Goal: Transaction & Acquisition: Book appointment/travel/reservation

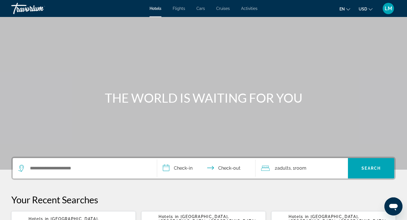
click at [248, 8] on span "Activities" at bounding box center [249, 8] width 16 height 5
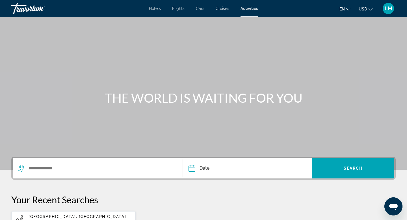
click at [83, 163] on div "Search widget" at bounding box center [97, 168] width 159 height 20
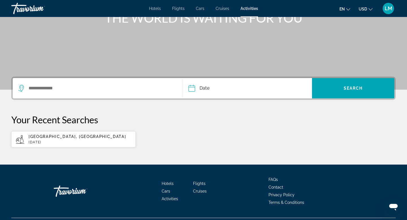
scroll to position [94, 0]
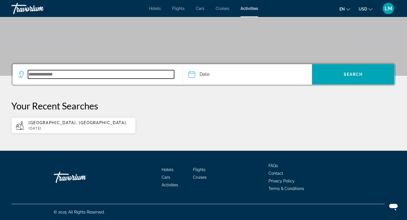
click at [34, 77] on input "Search widget" at bounding box center [101, 74] width 146 height 8
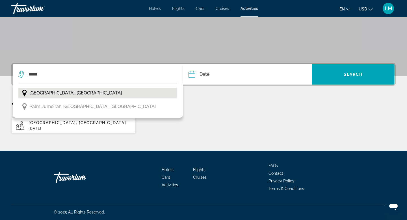
click at [64, 92] on span "[GEOGRAPHIC_DATA], [GEOGRAPHIC_DATA]" at bounding box center [75, 93] width 92 height 8
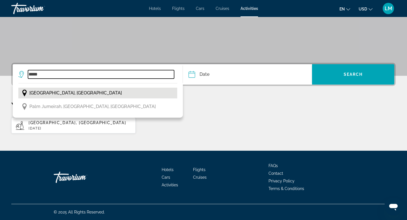
type input "**********"
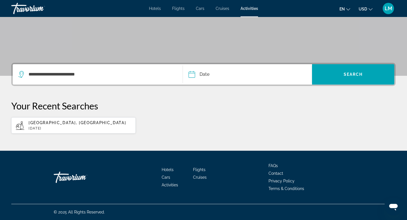
click at [202, 72] on input "Date" at bounding box center [219, 75] width 64 height 22
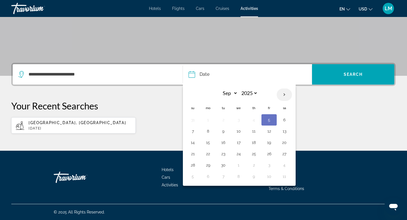
click at [287, 93] on th "Next month" at bounding box center [284, 95] width 15 height 12
select select "*"
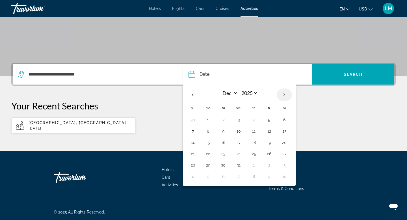
select select "****"
click at [287, 93] on th "Next month" at bounding box center [284, 95] width 15 height 12
click at [194, 94] on th "Previous month" at bounding box center [192, 95] width 15 height 12
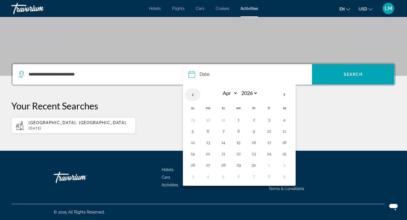
select select "*"
click at [223, 165] on button "24" at bounding box center [223, 165] width 9 height 8
type input "**********"
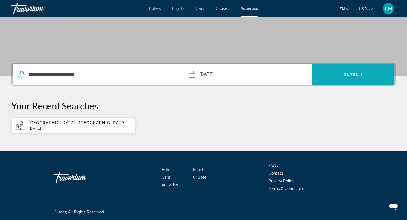
click at [357, 73] on span "Search" at bounding box center [353, 74] width 19 height 5
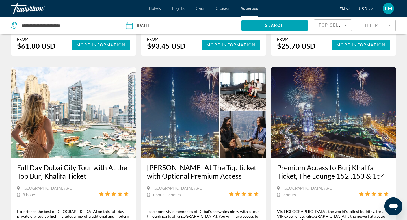
scroll to position [745, 0]
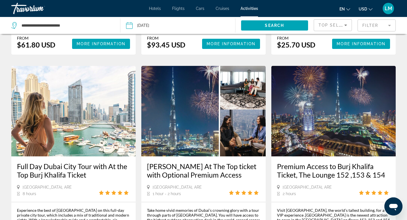
click at [208, 82] on img "Main content" at bounding box center [203, 111] width 124 height 90
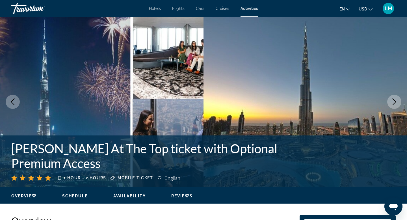
click at [397, 105] on icon "Next image" at bounding box center [394, 101] width 7 height 7
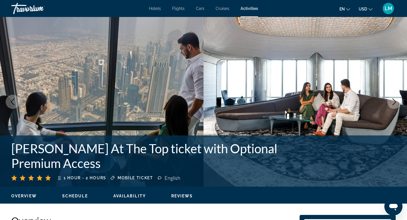
click at [398, 103] on button "Next image" at bounding box center [394, 102] width 14 height 14
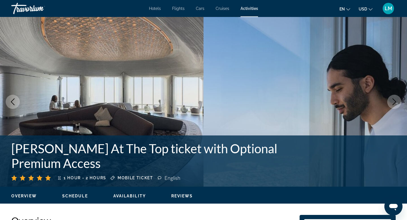
click at [398, 103] on icon "Next image" at bounding box center [394, 101] width 7 height 7
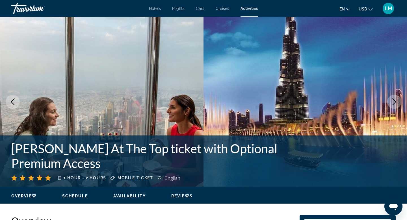
click at [396, 102] on icon "Next image" at bounding box center [394, 101] width 7 height 7
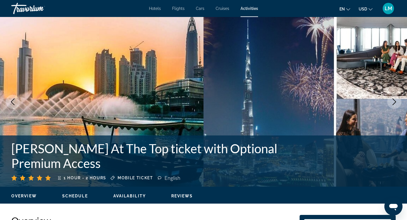
click at [396, 102] on icon "Next image" at bounding box center [394, 101] width 7 height 7
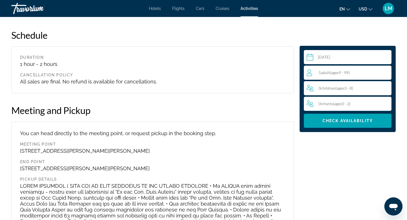
scroll to position [648, 0]
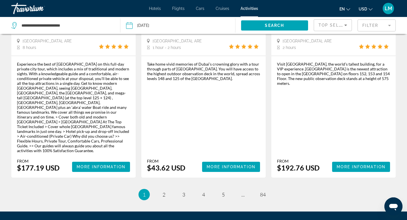
scroll to position [892, 0]
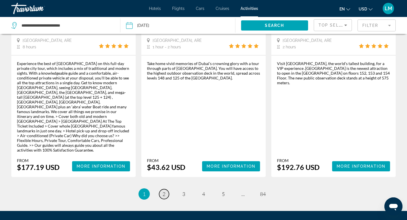
click at [163, 191] on span "2" at bounding box center [164, 194] width 3 height 6
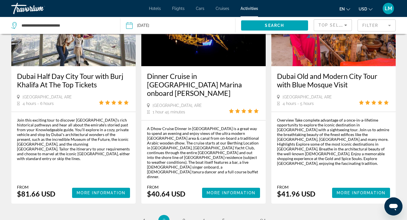
scroll to position [843, 0]
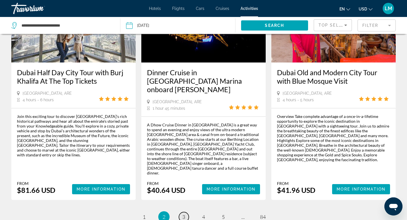
click at [183, 214] on span "3" at bounding box center [183, 217] width 3 height 6
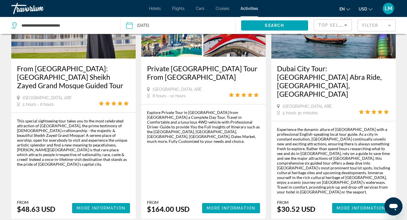
scroll to position [911, 0]
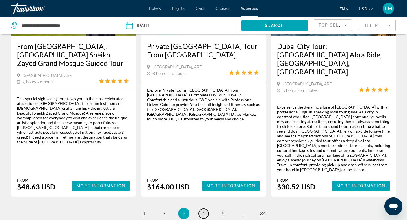
click at [204, 210] on span "4" at bounding box center [203, 213] width 3 height 6
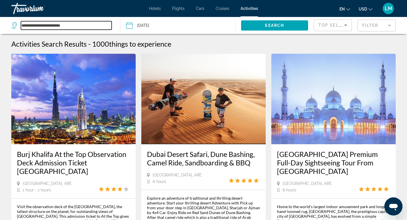
click at [53, 27] on input "**********" at bounding box center [66, 25] width 91 height 8
click at [80, 26] on input "**********" at bounding box center [66, 25] width 91 height 8
type input "*"
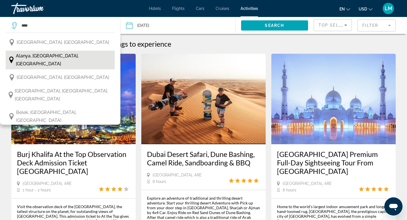
click at [62, 55] on span "Alanya, [GEOGRAPHIC_DATA], [GEOGRAPHIC_DATA]" at bounding box center [64, 60] width 96 height 16
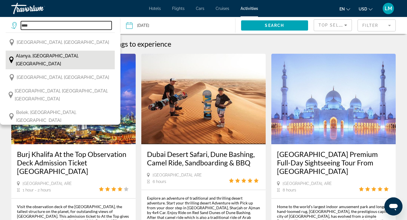
type input "**********"
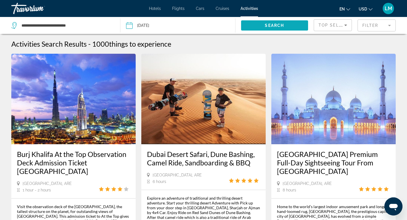
click at [280, 25] on span "Search" at bounding box center [274, 25] width 19 height 5
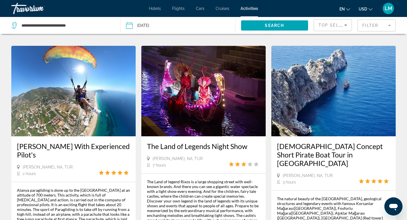
scroll to position [251, 0]
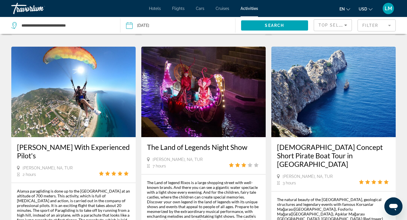
click at [190, 78] on img "Main content" at bounding box center [203, 92] width 124 height 90
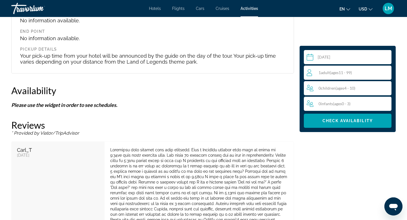
scroll to position [706, 0]
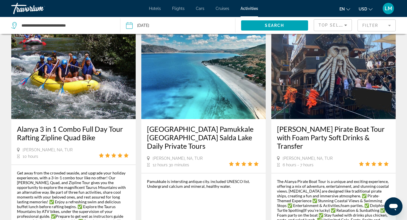
scroll to position [25, 0]
click at [318, 83] on img "Main content" at bounding box center [333, 73] width 124 height 90
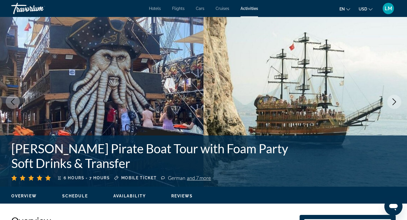
click at [393, 102] on icon "Next image" at bounding box center [394, 101] width 7 height 7
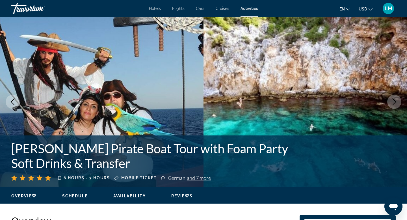
click at [393, 102] on icon "Next image" at bounding box center [394, 101] width 7 height 7
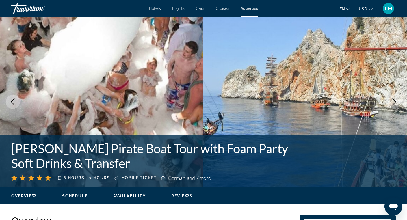
click at [393, 102] on icon "Next image" at bounding box center [394, 101] width 7 height 7
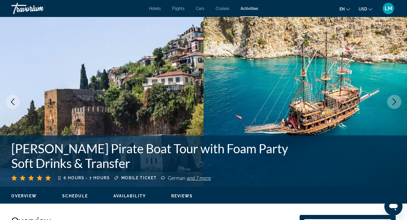
click at [393, 102] on icon "Next image" at bounding box center [394, 101] width 7 height 7
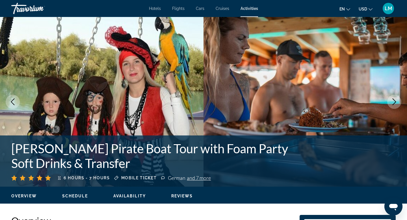
click at [393, 102] on icon "Next image" at bounding box center [394, 101] width 7 height 7
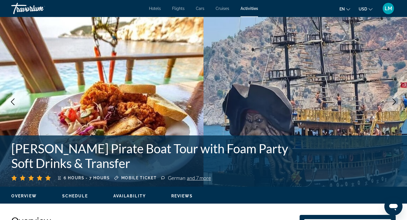
click at [393, 102] on icon "Next image" at bounding box center [394, 101] width 7 height 7
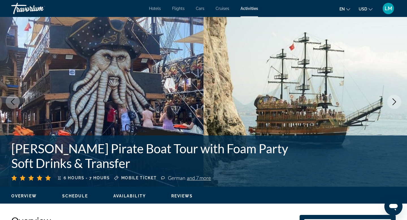
click at [393, 102] on icon "Next image" at bounding box center [394, 101] width 7 height 7
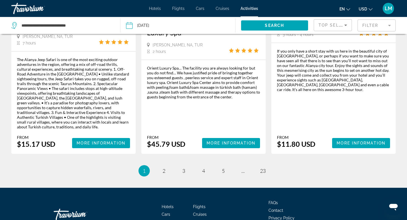
scroll to position [910, 0]
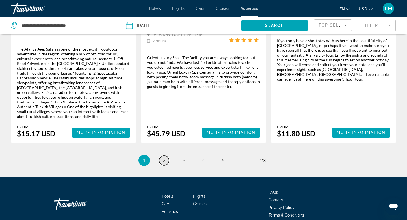
click at [165, 157] on span "2" at bounding box center [164, 160] width 3 height 6
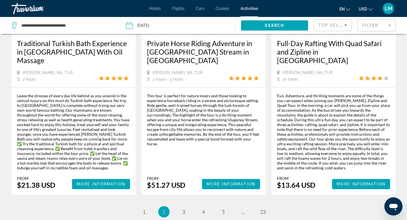
scroll to position [940, 0]
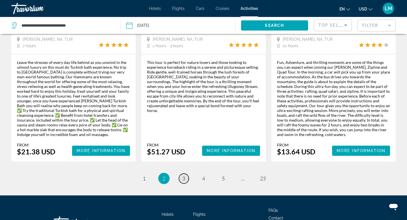
click at [185, 174] on link "page 3" at bounding box center [184, 179] width 10 height 10
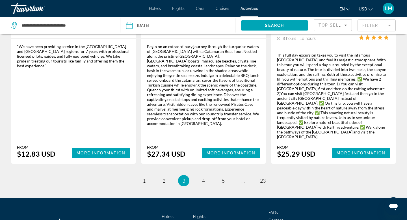
scroll to position [940, 0]
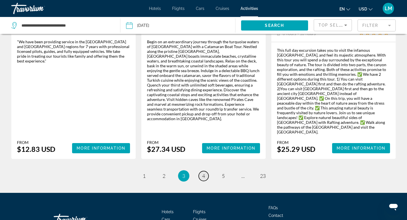
click at [206, 171] on link "page 4" at bounding box center [204, 176] width 10 height 10
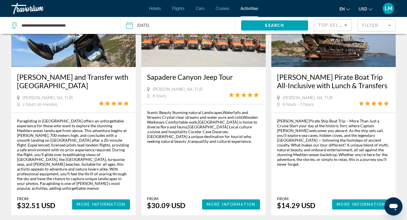
scroll to position [916, 0]
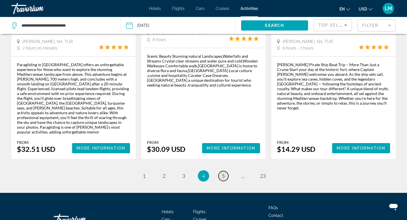
click at [223, 173] on span "5" at bounding box center [223, 176] width 3 height 6
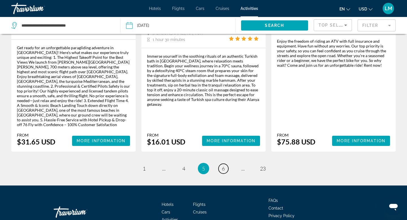
scroll to position [925, 0]
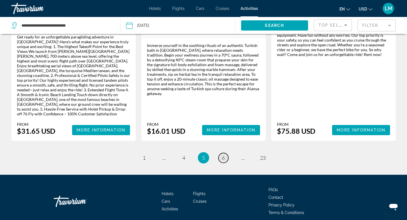
click at [222, 155] on span "6" at bounding box center [223, 158] width 3 height 6
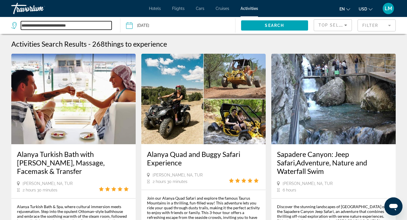
click at [83, 26] on input "**********" at bounding box center [66, 25] width 91 height 8
type input "*"
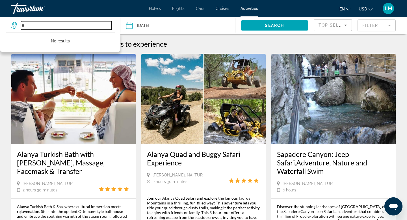
type input "*"
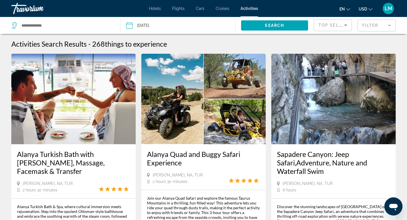
click at [363, 27] on mat-form-field "Filter" at bounding box center [377, 26] width 38 height 12
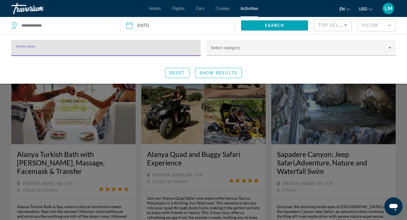
click at [40, 49] on input "Activity Name" at bounding box center [106, 50] width 180 height 7
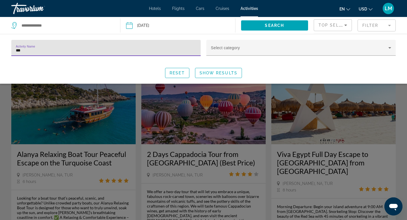
type input "***"
click at [205, 111] on div "Search widget" at bounding box center [203, 151] width 407 height 138
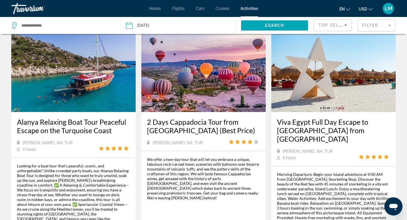
scroll to position [32, 0]
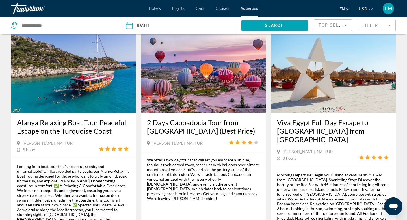
click at [188, 74] on img "Main content" at bounding box center [203, 67] width 124 height 90
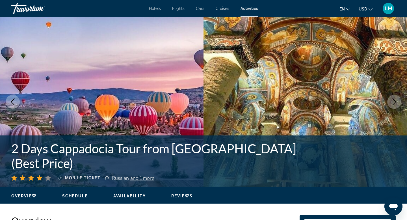
click at [396, 101] on icon "Next image" at bounding box center [395, 101] width 4 height 7
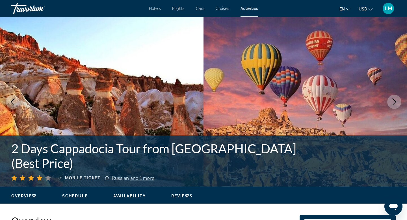
click at [396, 101] on icon "Next image" at bounding box center [395, 101] width 4 height 7
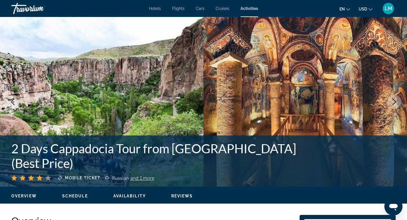
click at [396, 101] on icon "Next image" at bounding box center [395, 101] width 4 height 7
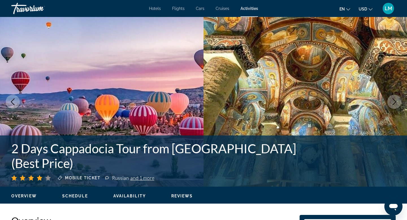
click at [396, 101] on icon "Next image" at bounding box center [395, 101] width 4 height 7
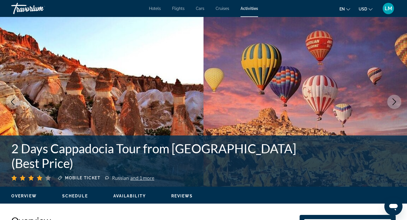
click at [396, 101] on icon "Next image" at bounding box center [395, 101] width 4 height 7
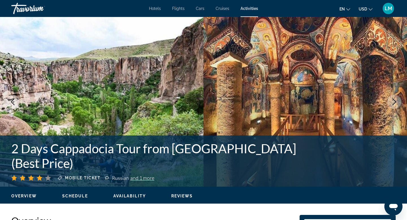
click at [396, 101] on icon "Next image" at bounding box center [395, 101] width 4 height 7
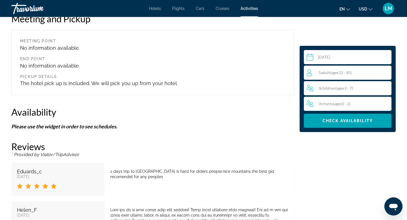
scroll to position [599, 0]
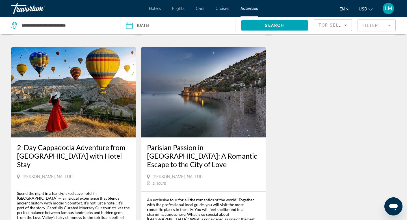
scroll to position [270, 0]
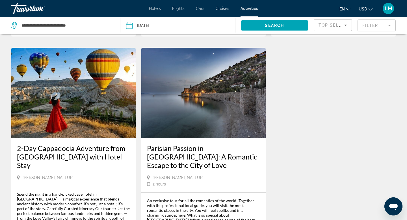
click at [92, 71] on img "Main content" at bounding box center [73, 93] width 124 height 90
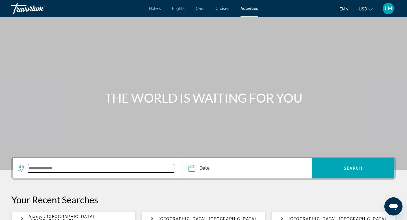
click at [34, 167] on input "Search widget" at bounding box center [101, 168] width 146 height 8
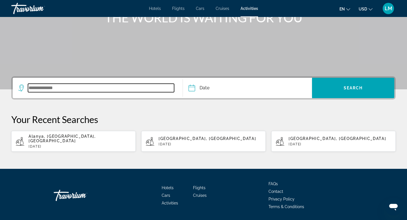
scroll to position [94, 0]
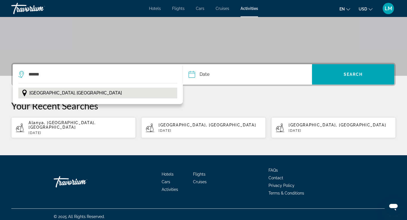
click at [54, 94] on span "[GEOGRAPHIC_DATA], [GEOGRAPHIC_DATA]" at bounding box center [75, 93] width 92 height 8
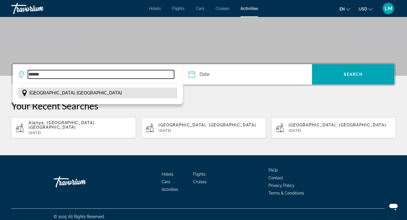
type input "**********"
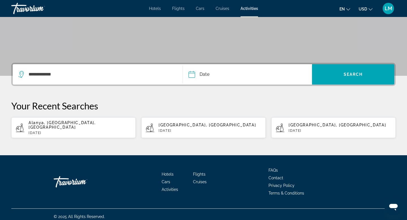
click at [214, 77] on input "Date" at bounding box center [219, 75] width 64 height 22
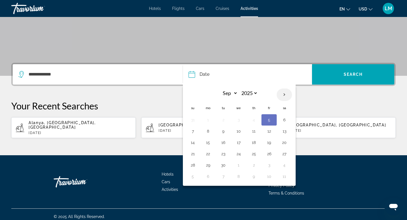
click at [285, 94] on th "Next month" at bounding box center [284, 95] width 15 height 12
select select "**"
click at [223, 153] on button "23" at bounding box center [223, 154] width 9 height 8
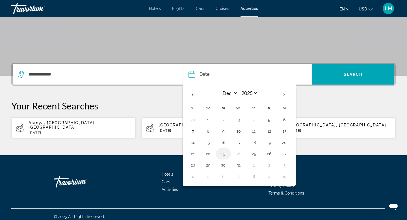
type input "**********"
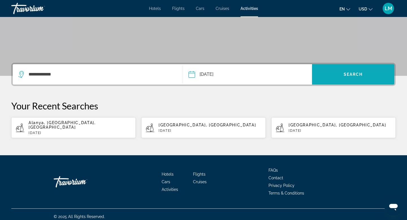
click at [333, 84] on span "Search widget" at bounding box center [353, 74] width 82 height 20
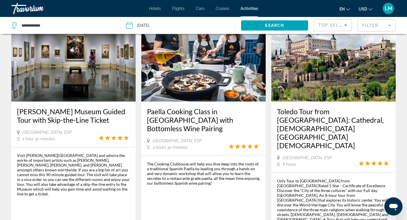
scroll to position [844, 0]
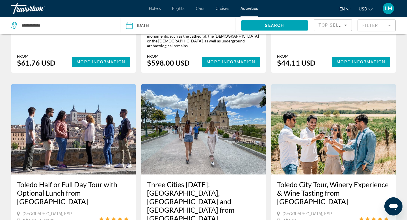
scroll to position [491, 0]
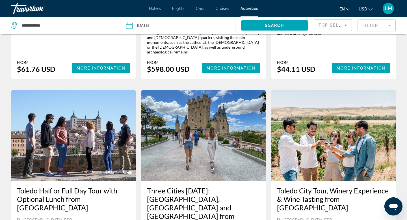
click at [232, 112] on img "Main content" at bounding box center [203, 135] width 124 height 90
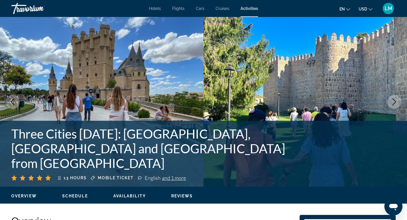
click at [397, 99] on icon "Next image" at bounding box center [394, 101] width 7 height 7
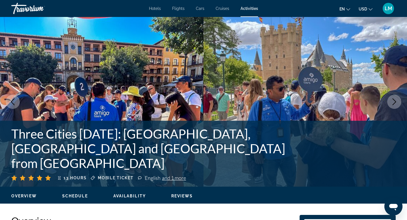
click at [397, 99] on icon "Next image" at bounding box center [394, 101] width 7 height 7
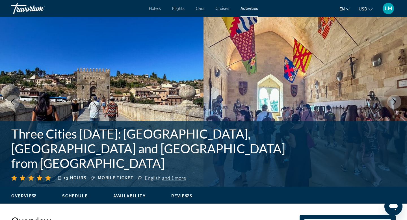
click at [397, 100] on icon "Next image" at bounding box center [394, 101] width 7 height 7
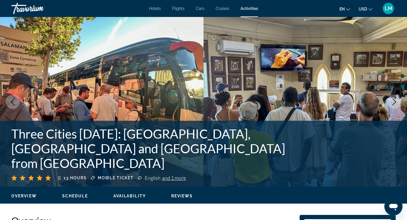
click at [397, 100] on icon "Next image" at bounding box center [394, 101] width 7 height 7
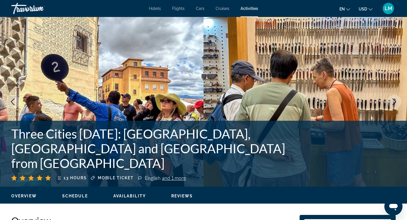
click at [397, 100] on icon "Next image" at bounding box center [394, 101] width 7 height 7
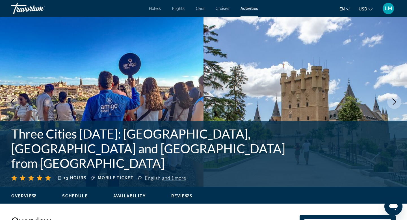
click at [397, 100] on icon "Next image" at bounding box center [394, 101] width 7 height 7
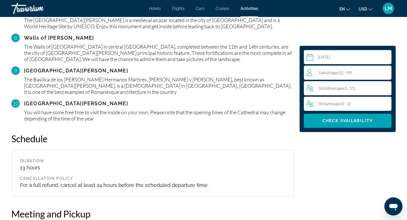
scroll to position [544, 0]
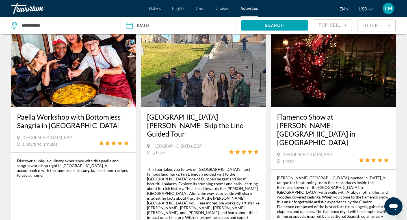
scroll to position [897, 0]
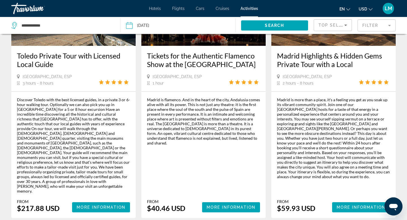
scroll to position [921, 0]
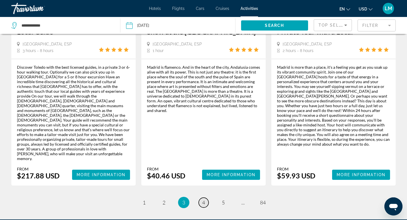
click at [204, 199] on span "4" at bounding box center [203, 202] width 3 height 6
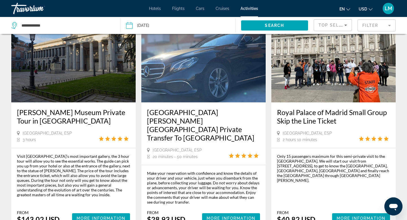
scroll to position [873, 0]
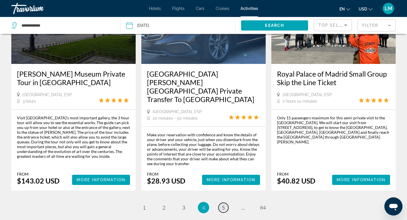
click at [228, 203] on link "page 5" at bounding box center [224, 208] width 10 height 10
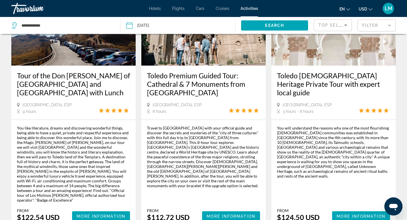
scroll to position [939, 0]
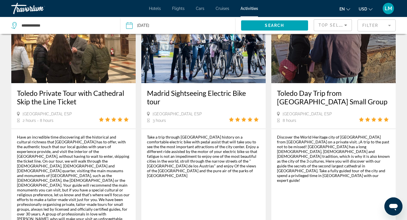
scroll to position [911, 0]
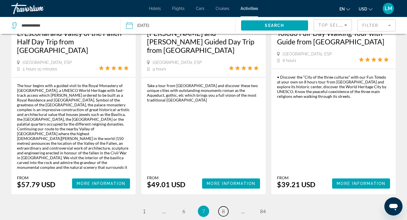
scroll to position [911, 0]
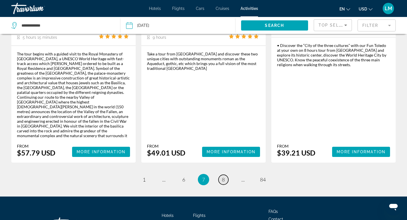
click at [225, 175] on link "page 8" at bounding box center [224, 180] width 10 height 10
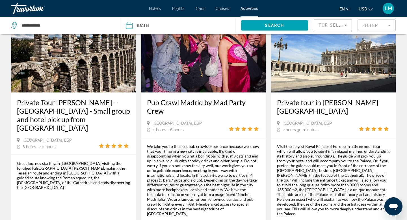
scroll to position [876, 0]
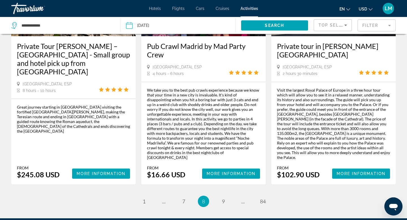
click at [365, 88] on div "Visit the largest Royal Palace of Europe in a three hour tour which will allow …" at bounding box center [333, 124] width 113 height 72
click at [368, 21] on mat-form-field "Filter" at bounding box center [377, 26] width 38 height 12
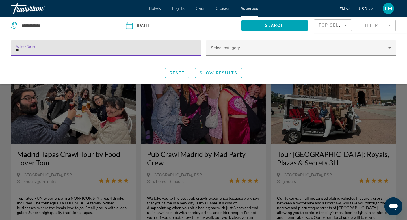
type input "*"
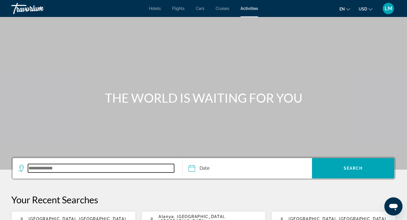
click at [50, 169] on input "Search widget" at bounding box center [101, 168] width 146 height 8
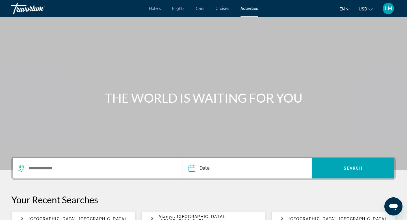
click at [154, 8] on span "Hotels" at bounding box center [155, 8] width 12 height 5
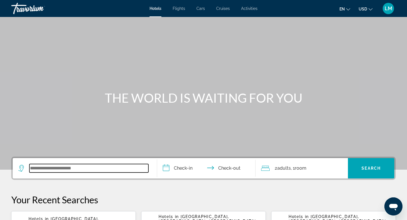
click at [52, 168] on input "Search widget" at bounding box center [88, 168] width 119 height 8
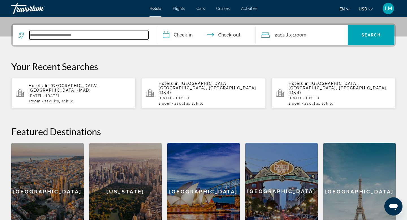
scroll to position [138, 0]
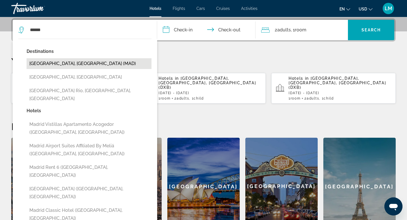
click at [72, 63] on button "[GEOGRAPHIC_DATA], [GEOGRAPHIC_DATA] (MAD)" at bounding box center [89, 63] width 125 height 11
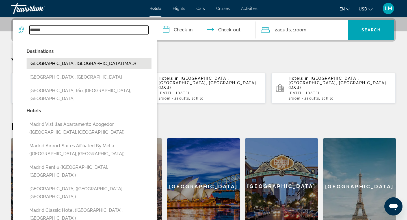
type input "**********"
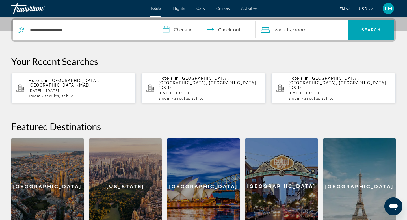
click at [174, 27] on input "**********" at bounding box center [207, 31] width 101 height 22
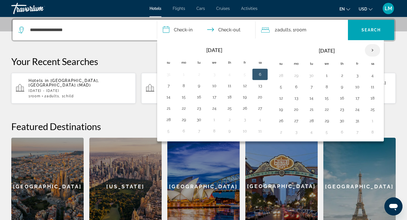
click at [375, 48] on th "Next month" at bounding box center [372, 50] width 15 height 12
click at [374, 97] on button "20" at bounding box center [372, 98] width 9 height 8
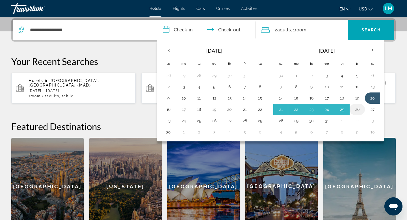
click at [359, 108] on button "26" at bounding box center [357, 109] width 9 height 8
type input "**********"
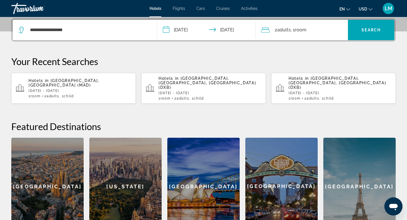
click at [295, 27] on span ", 1 Room rooms" at bounding box center [299, 30] width 16 height 8
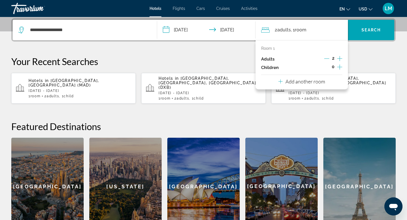
click at [340, 65] on icon "Increment children" at bounding box center [339, 67] width 5 height 7
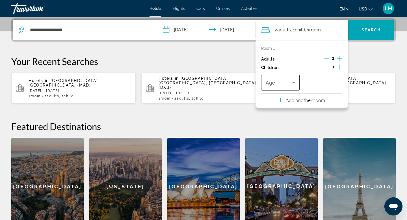
click at [292, 81] on icon "Travelers: 2 adults, 1 child" at bounding box center [293, 82] width 7 height 7
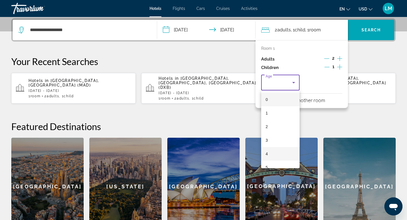
click at [266, 155] on span "4" at bounding box center [267, 153] width 2 height 7
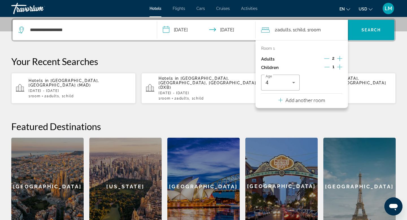
click at [344, 113] on div "**********" at bounding box center [203, 126] width 407 height 217
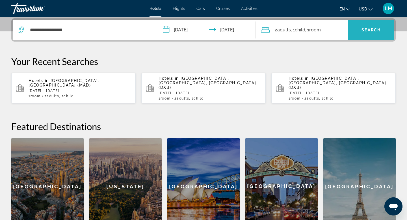
click at [376, 28] on span "Search" at bounding box center [371, 30] width 19 height 5
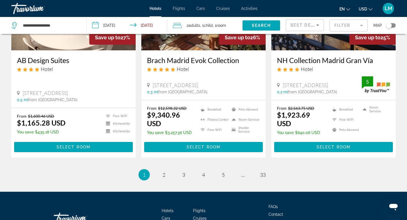
scroll to position [766, 0]
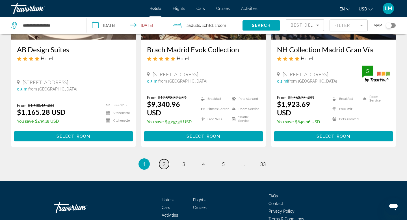
click at [165, 161] on span "2" at bounding box center [164, 164] width 3 height 6
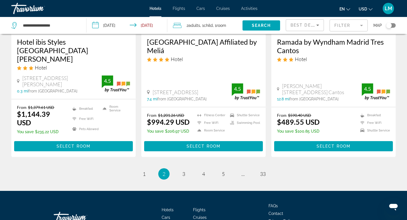
scroll to position [765, 0]
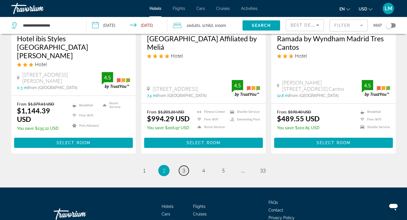
click at [181, 166] on link "page 3" at bounding box center [184, 171] width 10 height 10
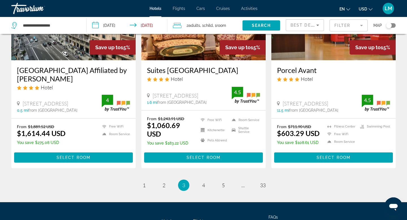
scroll to position [690, 0]
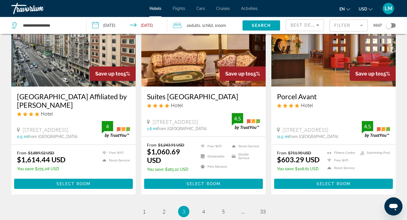
click at [68, 46] on img "Main content" at bounding box center [73, 41] width 124 height 90
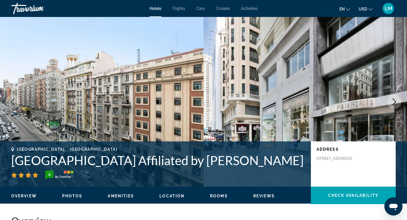
click at [394, 103] on icon "Next image" at bounding box center [394, 101] width 7 height 7
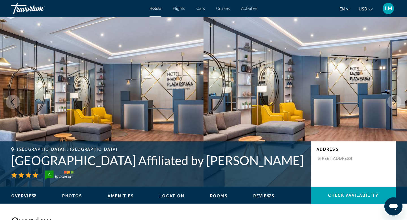
click at [394, 103] on icon "Next image" at bounding box center [394, 101] width 7 height 7
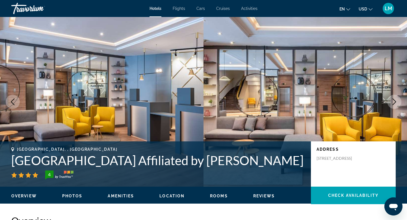
click at [395, 99] on icon "Next image" at bounding box center [394, 101] width 7 height 7
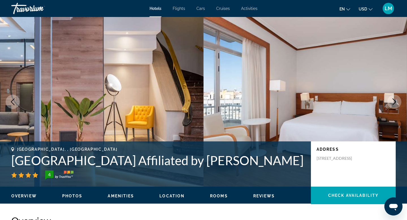
click at [395, 100] on icon "Next image" at bounding box center [394, 101] width 7 height 7
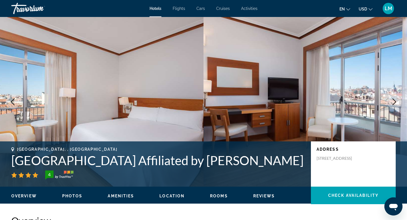
click at [395, 100] on icon "Next image" at bounding box center [394, 101] width 7 height 7
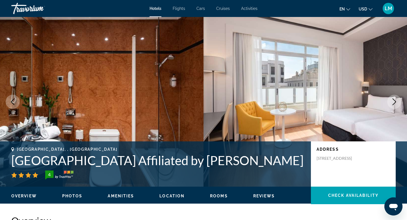
click at [395, 100] on icon "Next image" at bounding box center [394, 101] width 7 height 7
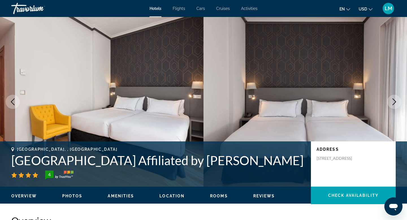
click at [395, 101] on icon "Next image" at bounding box center [395, 101] width 4 height 7
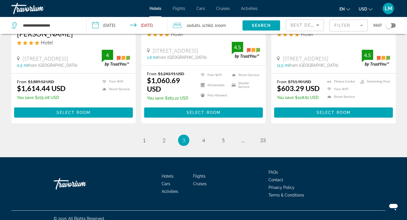
scroll to position [767, 0]
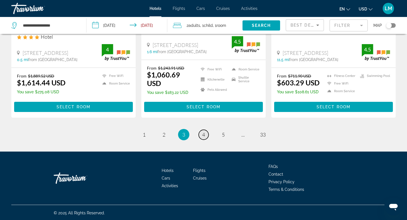
click at [206, 134] on link "page 4" at bounding box center [204, 135] width 10 height 10
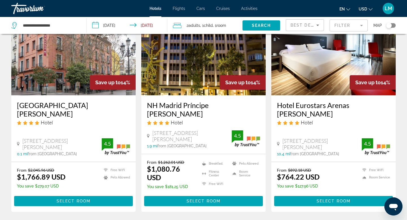
scroll to position [268, 0]
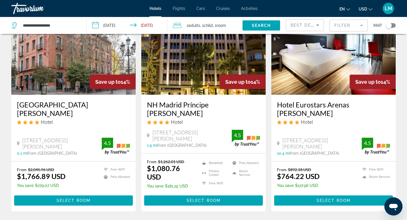
click at [204, 51] on img "Main content" at bounding box center [203, 49] width 124 height 90
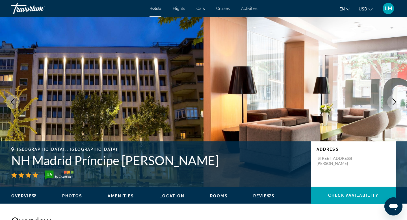
click at [396, 101] on icon "Next image" at bounding box center [394, 101] width 7 height 7
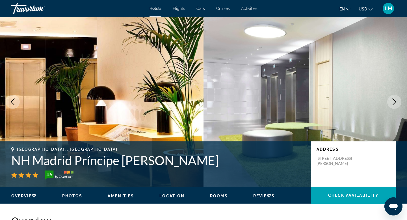
click at [396, 101] on icon "Next image" at bounding box center [394, 101] width 7 height 7
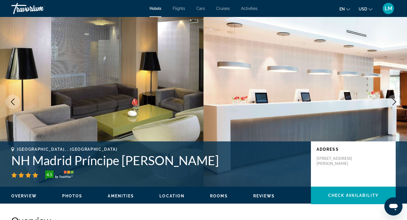
click at [396, 102] on icon "Next image" at bounding box center [394, 101] width 7 height 7
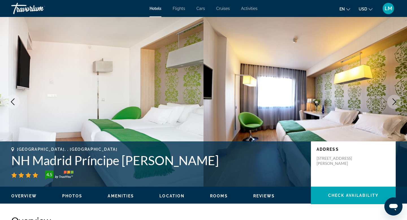
click at [396, 102] on icon "Next image" at bounding box center [395, 101] width 4 height 7
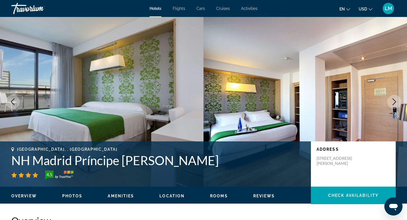
click at [396, 102] on icon "Next image" at bounding box center [395, 101] width 4 height 7
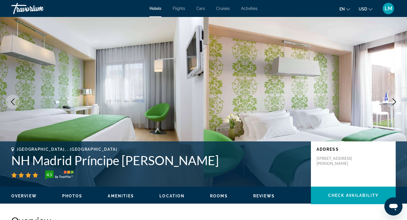
click at [396, 102] on icon "Next image" at bounding box center [394, 101] width 7 height 7
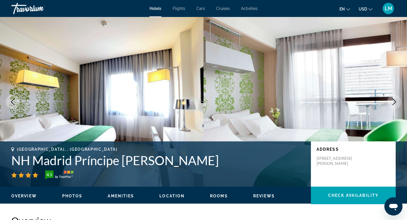
click at [396, 102] on icon "Next image" at bounding box center [394, 101] width 7 height 7
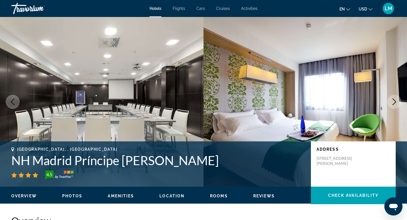
click at [396, 102] on icon "Next image" at bounding box center [394, 101] width 7 height 7
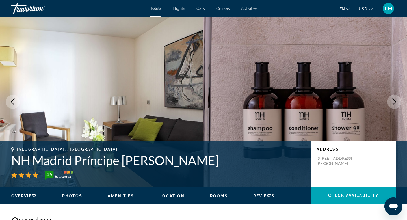
click at [395, 102] on icon "Next image" at bounding box center [394, 101] width 7 height 7
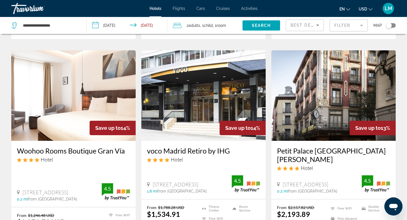
scroll to position [659, 0]
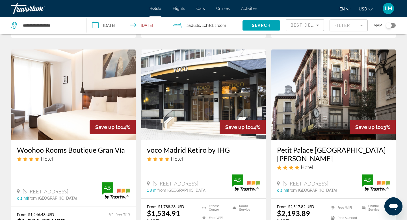
click at [66, 88] on img "Main content" at bounding box center [73, 94] width 124 height 90
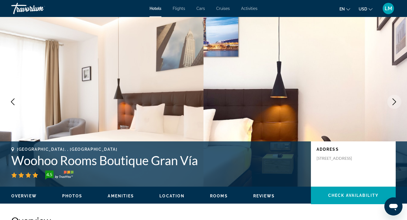
click at [396, 103] on icon "Next image" at bounding box center [394, 101] width 7 height 7
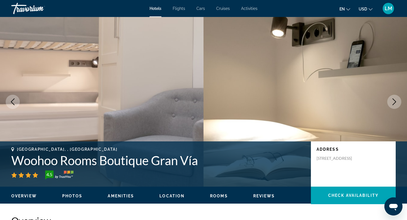
click at [395, 102] on icon "Next image" at bounding box center [394, 101] width 7 height 7
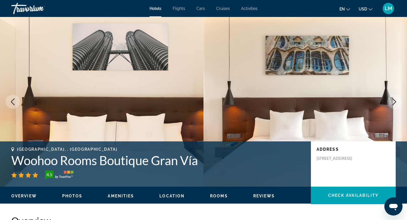
click at [395, 102] on icon "Next image" at bounding box center [394, 101] width 7 height 7
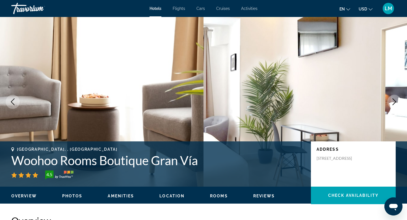
click at [395, 102] on icon "Next image" at bounding box center [394, 101] width 7 height 7
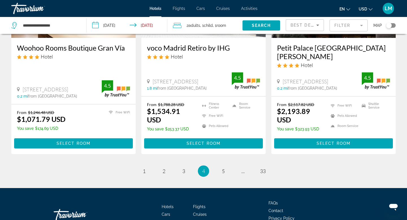
scroll to position [765, 0]
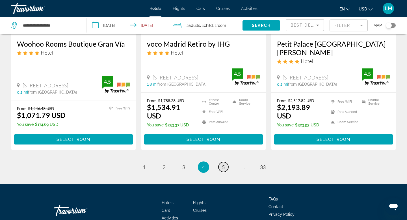
click at [226, 162] on link "page 5" at bounding box center [224, 167] width 10 height 10
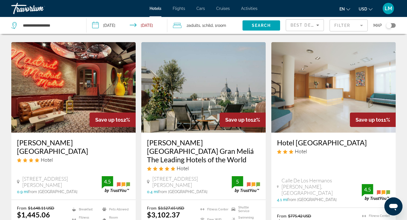
scroll to position [440, 0]
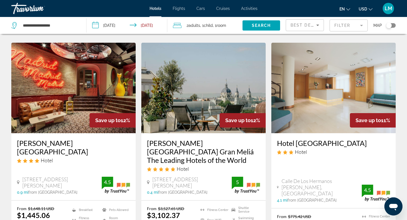
click at [110, 81] on img "Main content" at bounding box center [73, 88] width 124 height 90
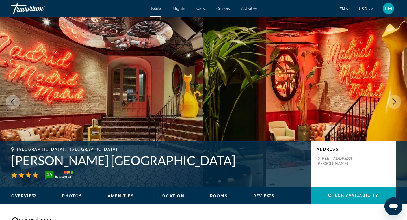
click at [398, 101] on icon "Next image" at bounding box center [394, 101] width 7 height 7
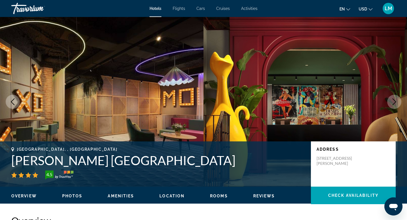
click at [393, 101] on icon "Next image" at bounding box center [394, 101] width 7 height 7
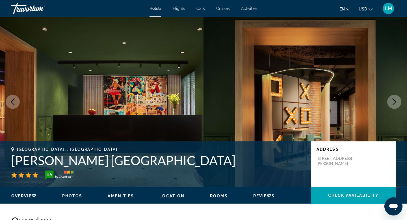
click at [393, 101] on icon "Next image" at bounding box center [394, 101] width 7 height 7
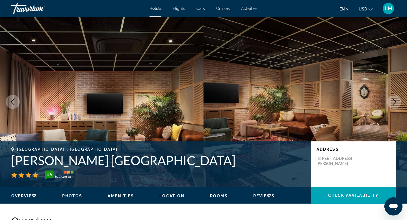
click at [393, 101] on icon "Next image" at bounding box center [394, 101] width 7 height 7
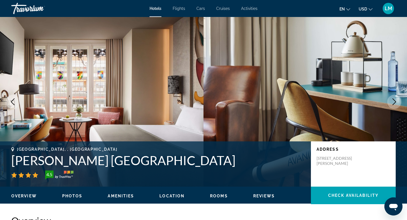
click at [393, 101] on icon "Next image" at bounding box center [394, 101] width 7 height 7
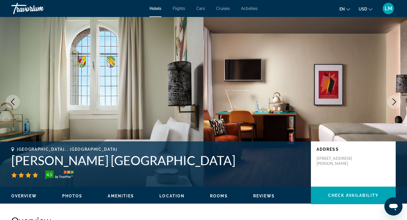
click at [393, 101] on icon "Next image" at bounding box center [394, 101] width 7 height 7
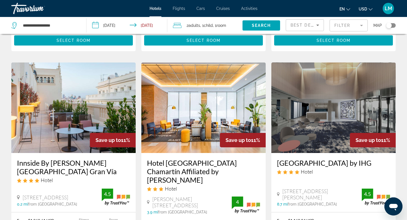
scroll to position [645, 0]
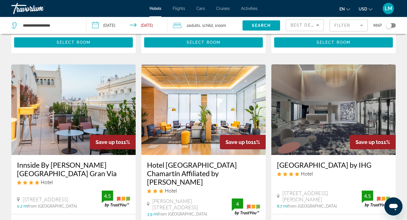
click at [44, 72] on img "Main content" at bounding box center [73, 109] width 124 height 90
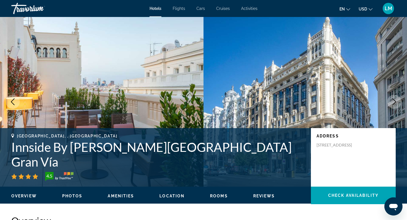
click at [396, 101] on icon "Next image" at bounding box center [394, 101] width 7 height 7
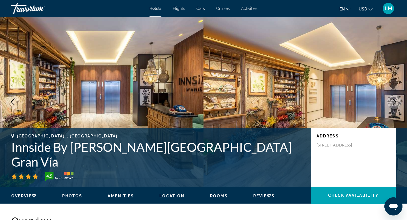
click at [394, 101] on icon "Next image" at bounding box center [394, 101] width 7 height 7
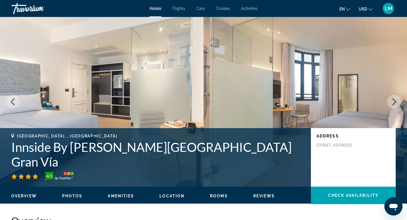
click at [394, 102] on icon "Next image" at bounding box center [394, 101] width 7 height 7
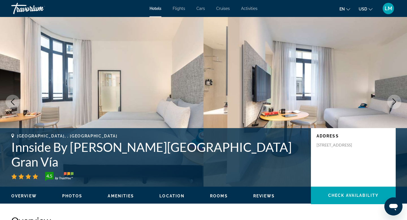
click at [394, 102] on icon "Next image" at bounding box center [394, 101] width 7 height 7
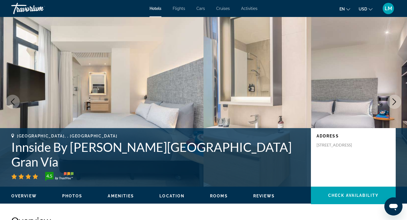
click at [394, 102] on icon "Next image" at bounding box center [394, 101] width 7 height 7
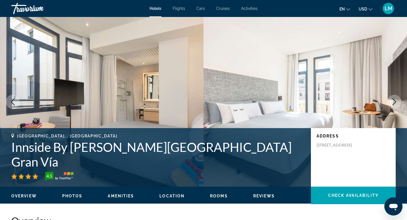
click at [394, 102] on icon "Next image" at bounding box center [394, 101] width 7 height 7
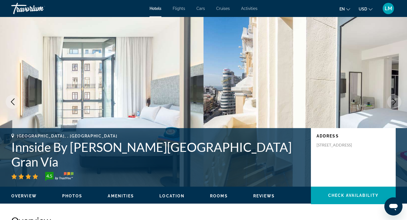
click at [394, 102] on icon "Next image" at bounding box center [394, 101] width 7 height 7
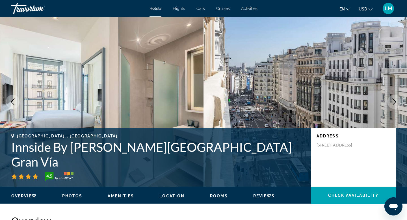
click at [393, 102] on icon "Next image" at bounding box center [394, 101] width 7 height 7
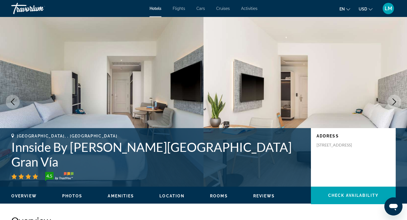
click at [393, 102] on icon "Next image" at bounding box center [394, 101] width 7 height 7
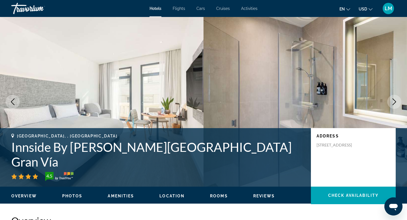
click at [393, 102] on icon "Next image" at bounding box center [394, 101] width 7 height 7
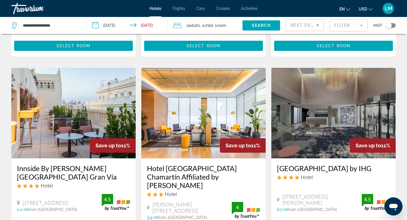
scroll to position [764, 0]
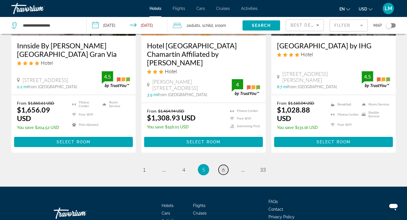
click at [225, 165] on link "page 6" at bounding box center [224, 170] width 10 height 10
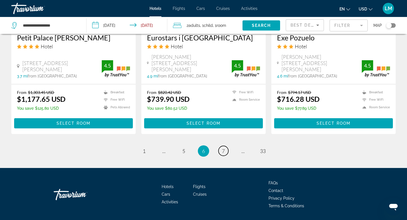
scroll to position [756, 0]
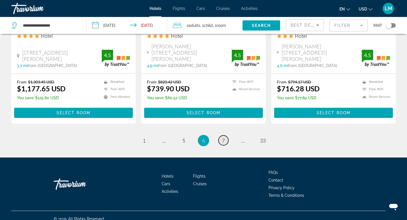
click at [224, 137] on span "7" at bounding box center [223, 140] width 3 height 6
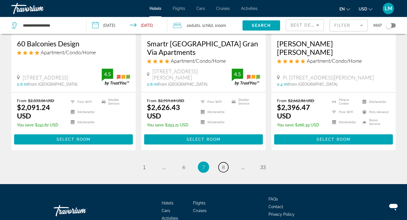
scroll to position [755, 0]
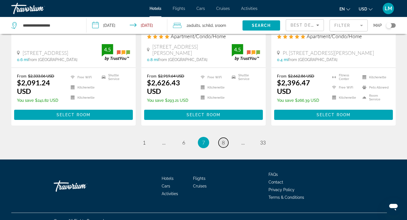
click at [226, 138] on link "page 8" at bounding box center [224, 143] width 10 height 10
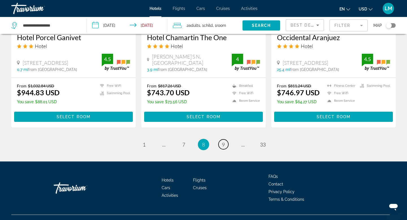
scroll to position [772, 0]
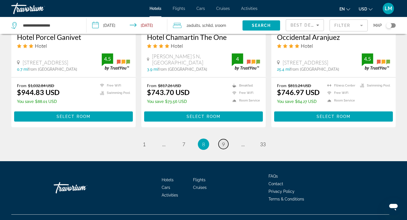
click at [225, 139] on link "page 9" at bounding box center [224, 144] width 10 height 10
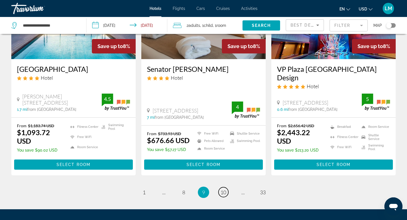
scroll to position [756, 0]
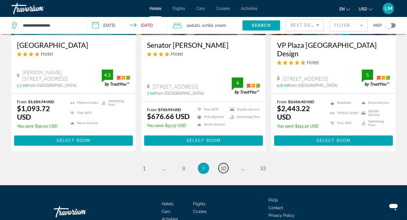
click at [224, 163] on link "page 10" at bounding box center [224, 168] width 10 height 10
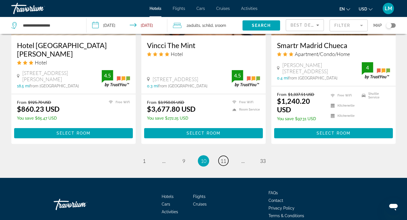
scroll to position [750, 0]
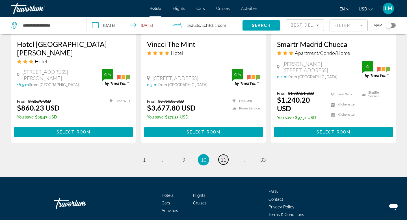
click at [224, 159] on span "11" at bounding box center [224, 160] width 6 height 6
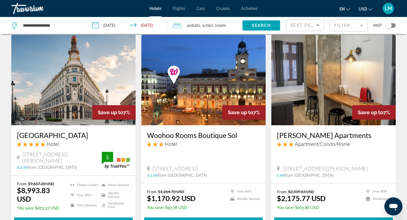
scroll to position [19, 0]
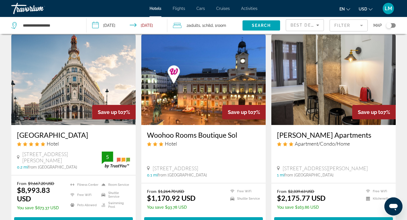
click at [188, 90] on img "Main content" at bounding box center [203, 79] width 124 height 90
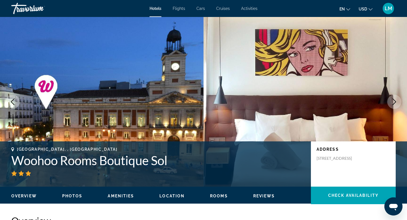
click at [396, 100] on icon "Next image" at bounding box center [394, 101] width 7 height 7
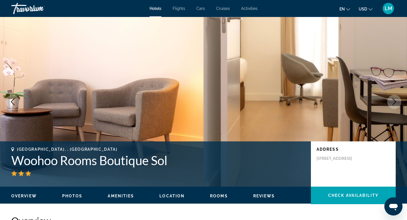
click at [396, 103] on icon "Next image" at bounding box center [394, 101] width 7 height 7
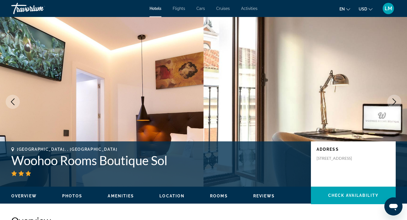
click at [396, 103] on icon "Next image" at bounding box center [394, 101] width 7 height 7
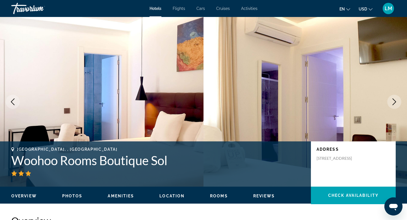
click at [396, 104] on icon "Next image" at bounding box center [394, 101] width 7 height 7
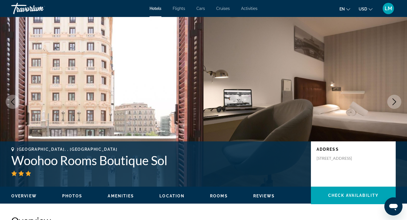
click at [396, 105] on icon "Next image" at bounding box center [394, 101] width 7 height 7
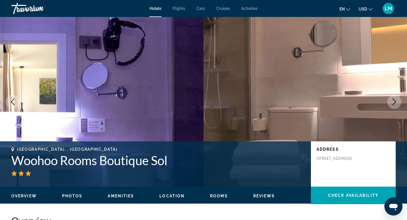
click at [396, 104] on icon "Next image" at bounding box center [394, 101] width 7 height 7
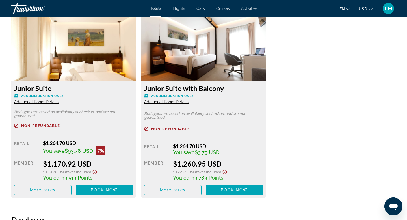
scroll to position [791, 0]
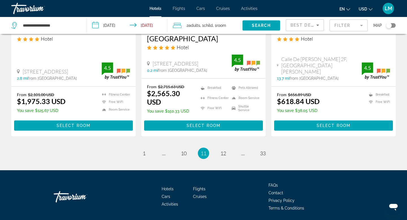
scroll to position [765, 0]
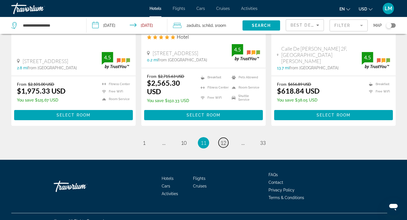
click at [225, 140] on span "12" at bounding box center [224, 143] width 6 height 6
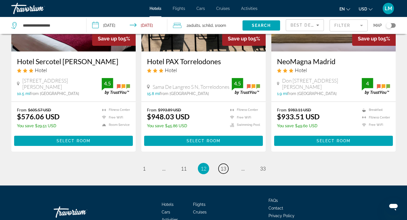
scroll to position [757, 0]
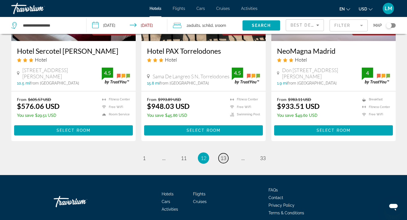
click at [223, 155] on span "13" at bounding box center [224, 158] width 6 height 6
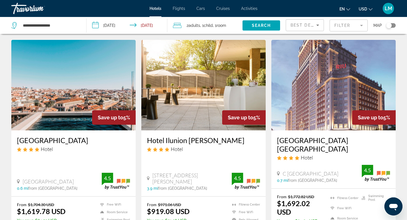
scroll to position [14, 0]
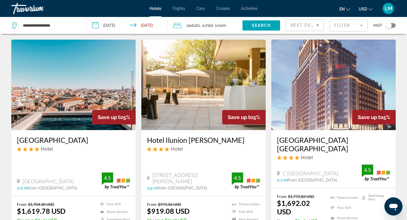
click at [320, 89] on img "Main content" at bounding box center [333, 85] width 124 height 90
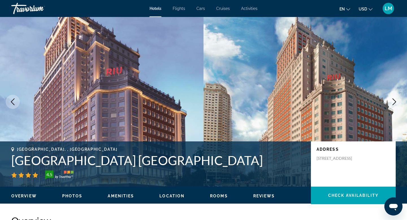
click at [396, 102] on icon "Next image" at bounding box center [394, 101] width 7 height 7
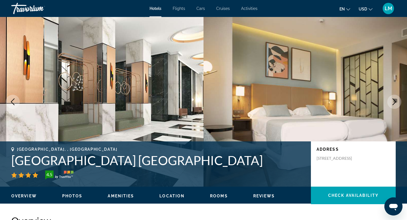
click at [396, 102] on icon "Next image" at bounding box center [394, 101] width 7 height 7
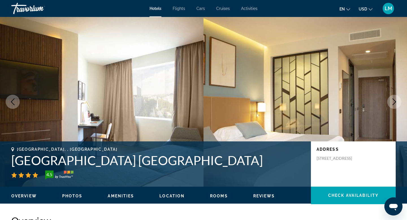
click at [396, 102] on icon "Next image" at bounding box center [394, 101] width 7 height 7
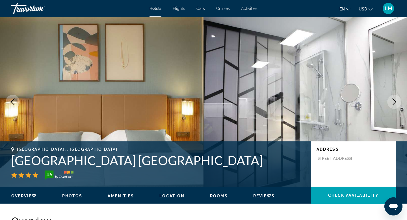
click at [396, 102] on icon "Next image" at bounding box center [394, 101] width 7 height 7
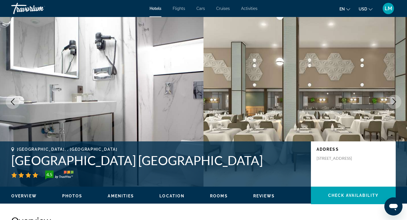
click at [396, 102] on icon "Next image" at bounding box center [394, 101] width 7 height 7
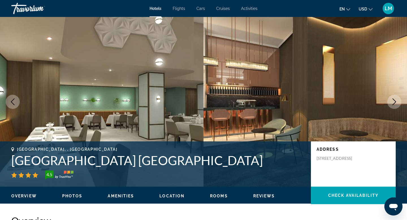
click at [394, 100] on icon "Next image" at bounding box center [394, 101] width 7 height 7
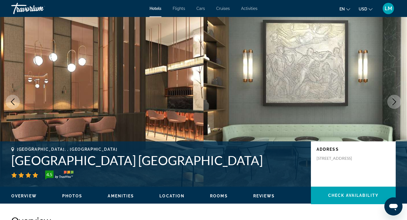
click at [394, 100] on icon "Next image" at bounding box center [394, 101] width 7 height 7
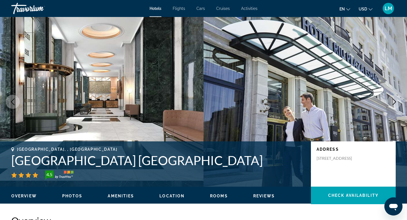
click at [394, 101] on icon "Next image" at bounding box center [394, 101] width 7 height 7
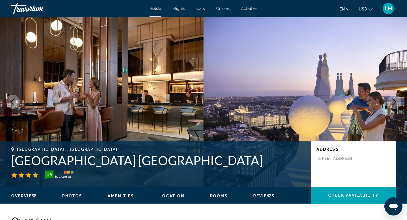
click at [394, 101] on icon "Next image" at bounding box center [394, 101] width 7 height 7
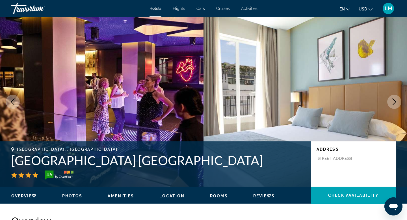
click at [394, 102] on icon "Next image" at bounding box center [394, 101] width 7 height 7
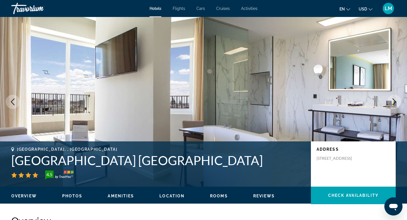
click at [394, 102] on icon "Next image" at bounding box center [394, 101] width 7 height 7
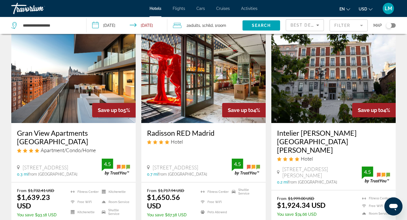
scroll to position [241, 0]
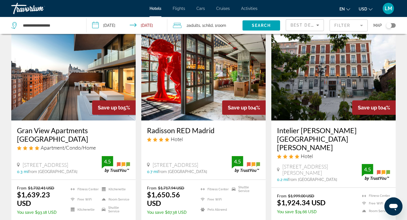
click at [191, 80] on img "Main content" at bounding box center [203, 75] width 124 height 90
